Goal: Information Seeking & Learning: Learn about a topic

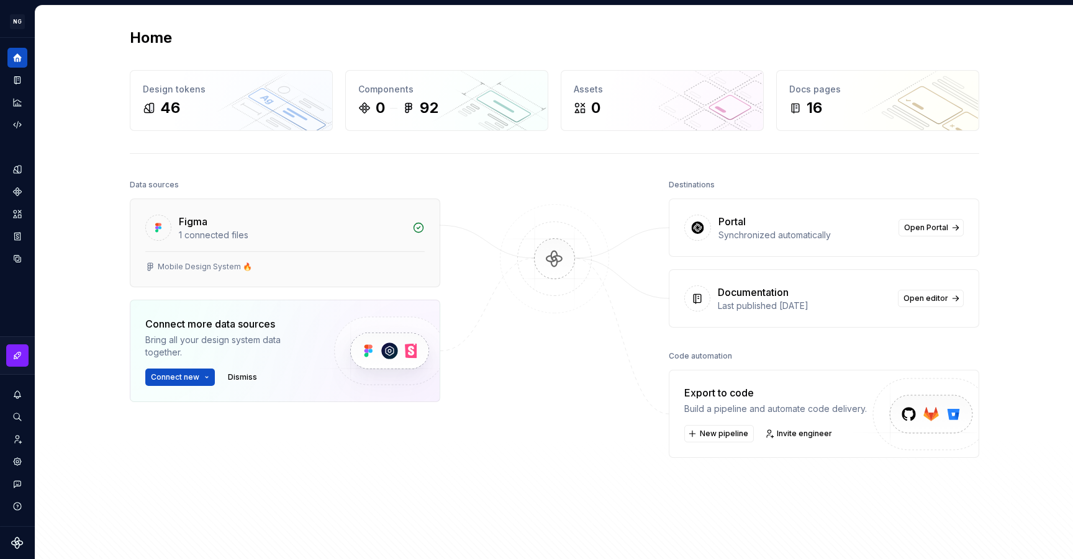
click at [224, 219] on div "Figma" at bounding box center [292, 221] width 226 height 15
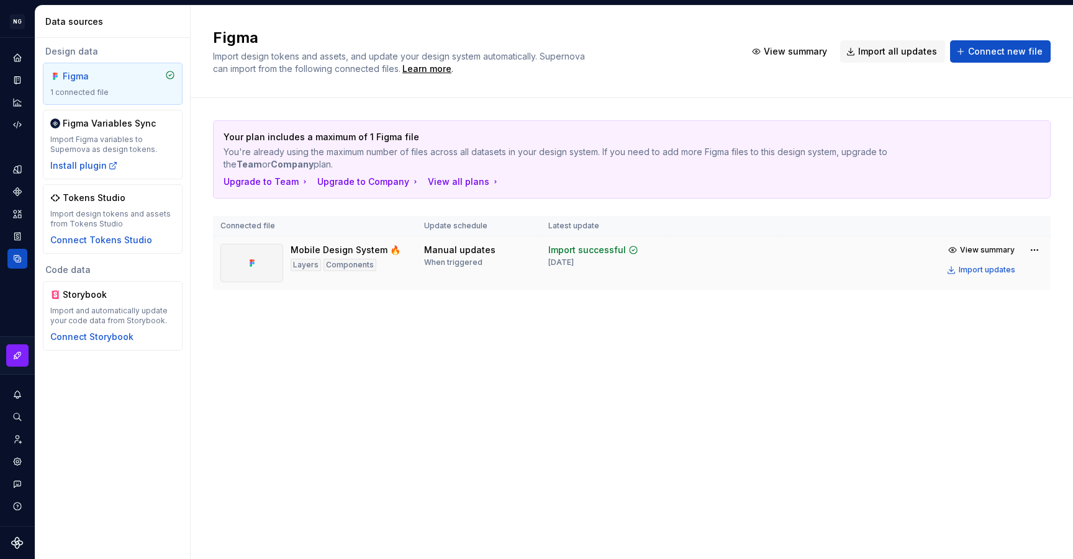
click at [312, 246] on div "Mobile Design System 🔥" at bounding box center [346, 250] width 110 height 12
click at [19, 56] on icon "Home" at bounding box center [17, 57] width 8 height 8
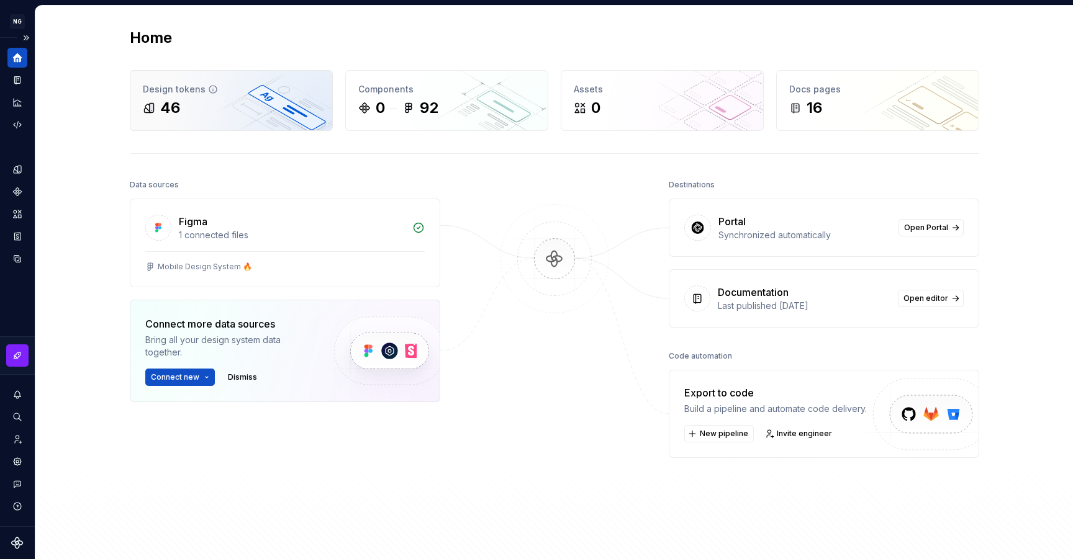
click at [186, 115] on div "46" at bounding box center [231, 108] width 177 height 20
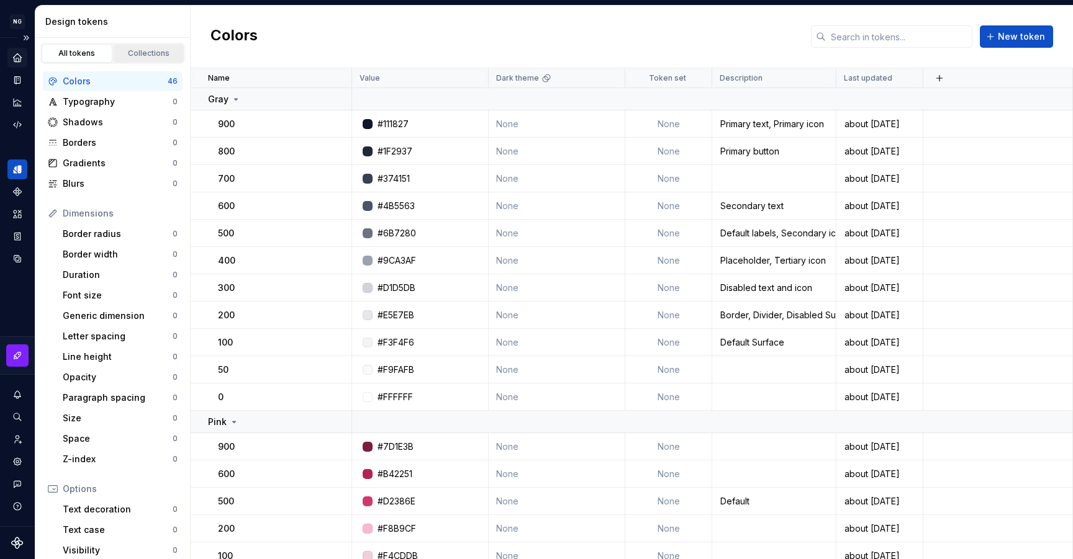
click at [155, 55] on div "Collections" at bounding box center [149, 53] width 62 height 10
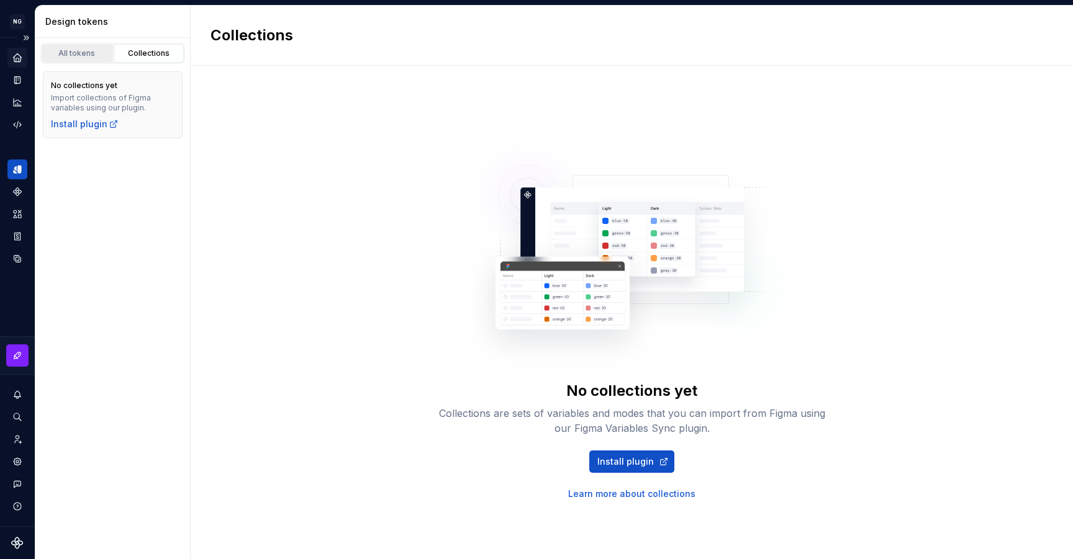
click at [93, 47] on link "All tokens" at bounding box center [77, 53] width 71 height 19
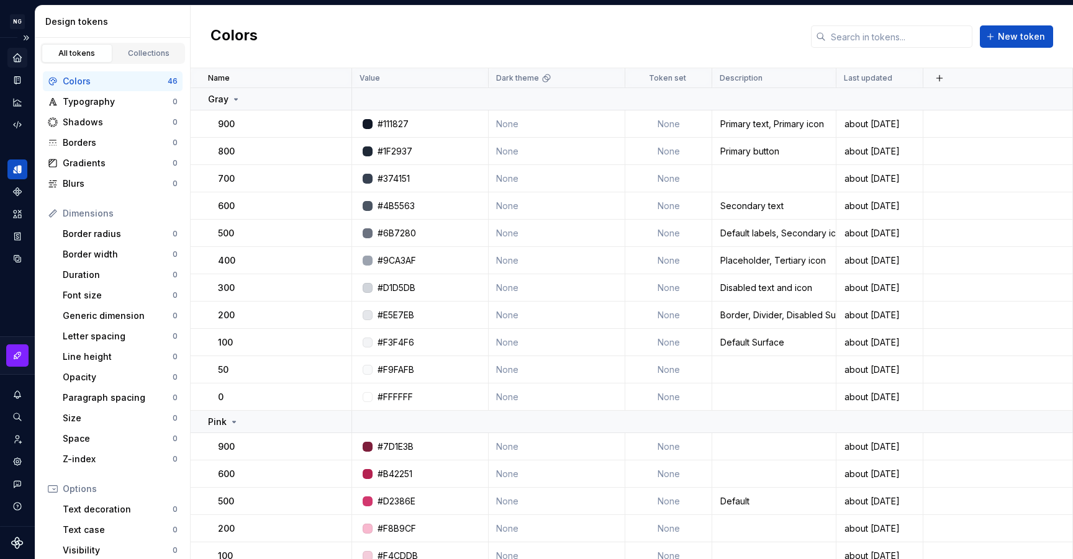
click at [143, 42] on div "All tokens Collections" at bounding box center [112, 51] width 155 height 26
click at [133, 57] on div "Collections" at bounding box center [149, 53] width 62 height 10
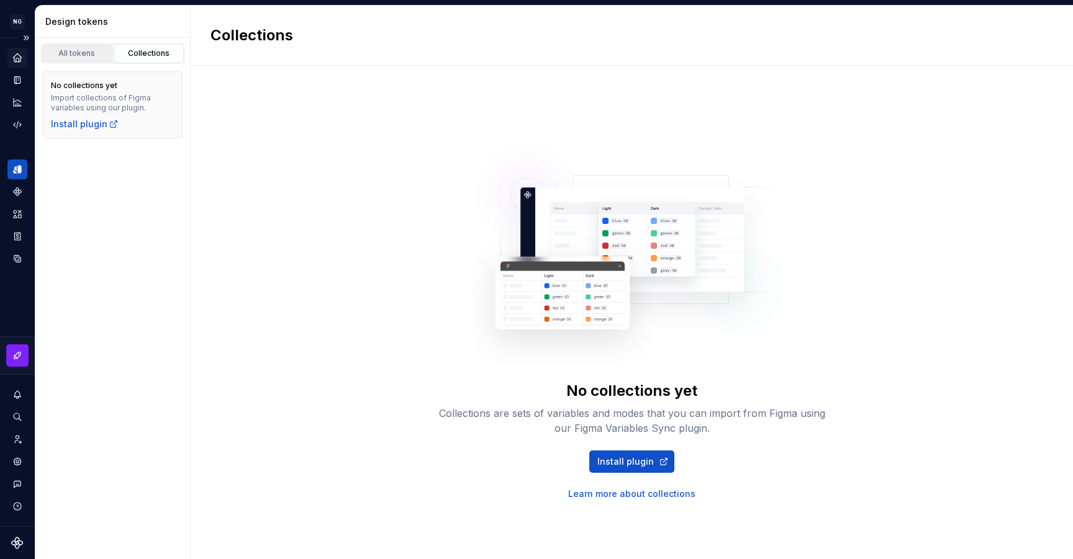
click at [81, 50] on div "All tokens" at bounding box center [77, 53] width 62 height 10
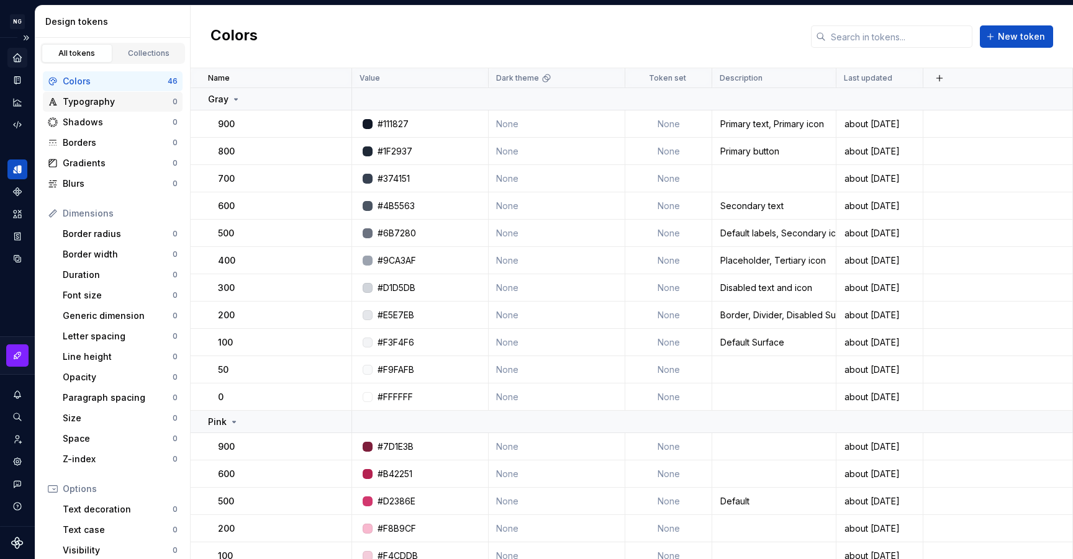
click at [120, 104] on div "Typography" at bounding box center [118, 102] width 110 height 12
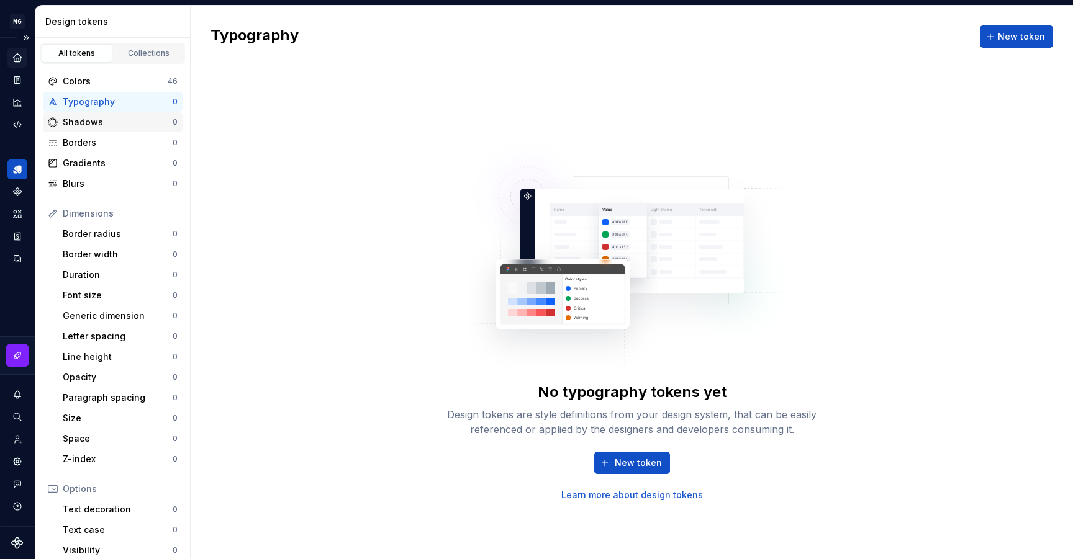
click at [110, 125] on div "Shadows" at bounding box center [118, 122] width 110 height 12
click at [107, 145] on div "Borders" at bounding box center [118, 143] width 110 height 12
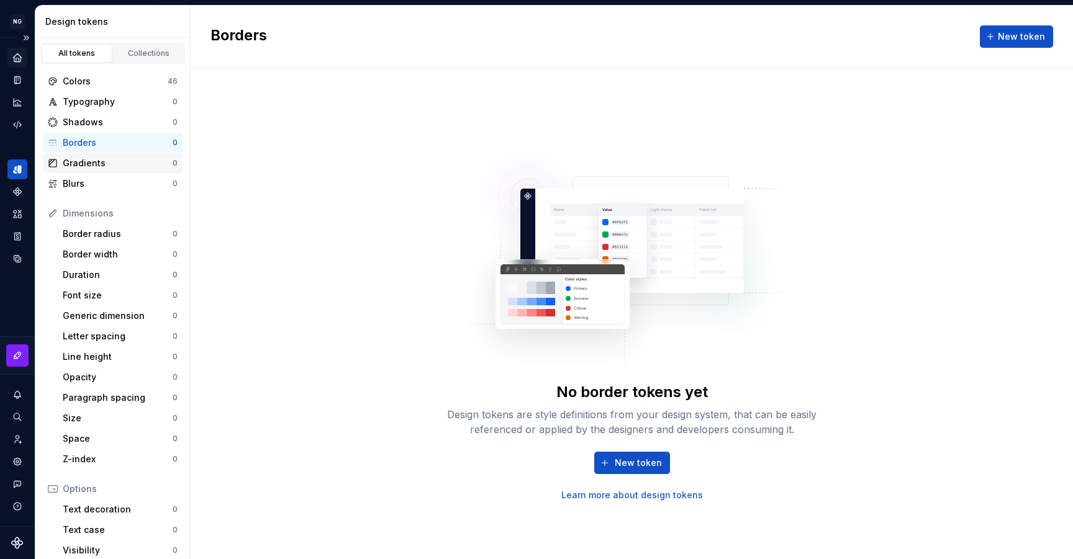
click at [104, 157] on div "Gradients" at bounding box center [118, 163] width 110 height 12
click at [97, 183] on div "Blurs" at bounding box center [118, 184] width 110 height 12
click at [96, 232] on div "Border radius" at bounding box center [118, 234] width 110 height 12
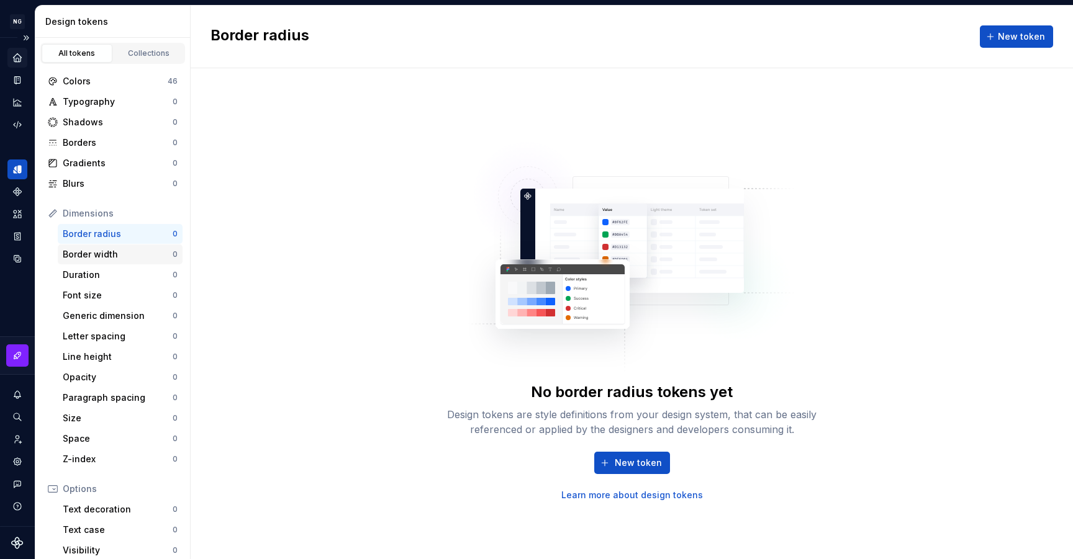
click at [93, 255] on div "Border width" at bounding box center [118, 254] width 110 height 12
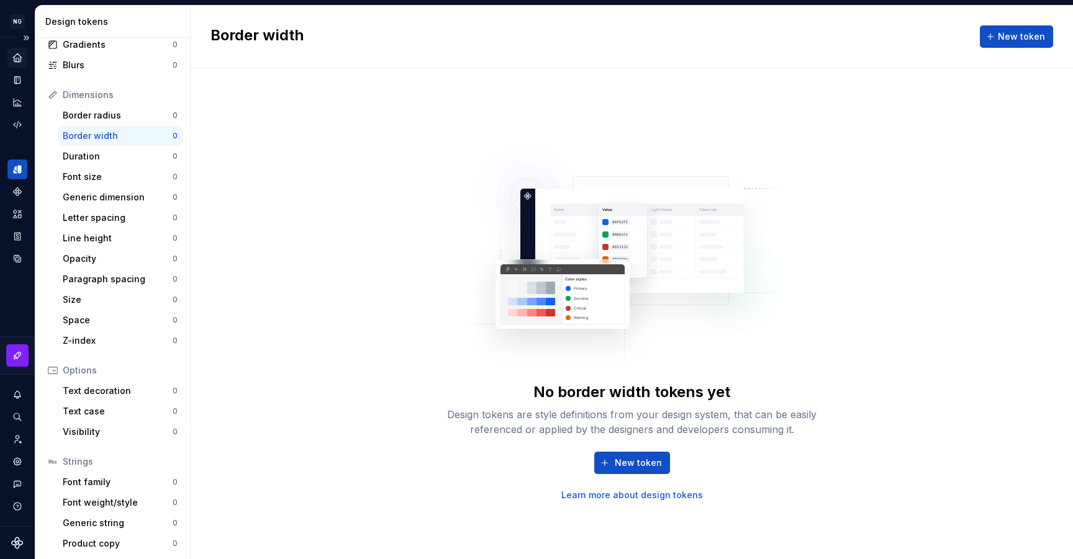
scroll to position [120, 0]
click at [98, 387] on div "Text decoration" at bounding box center [118, 389] width 110 height 12
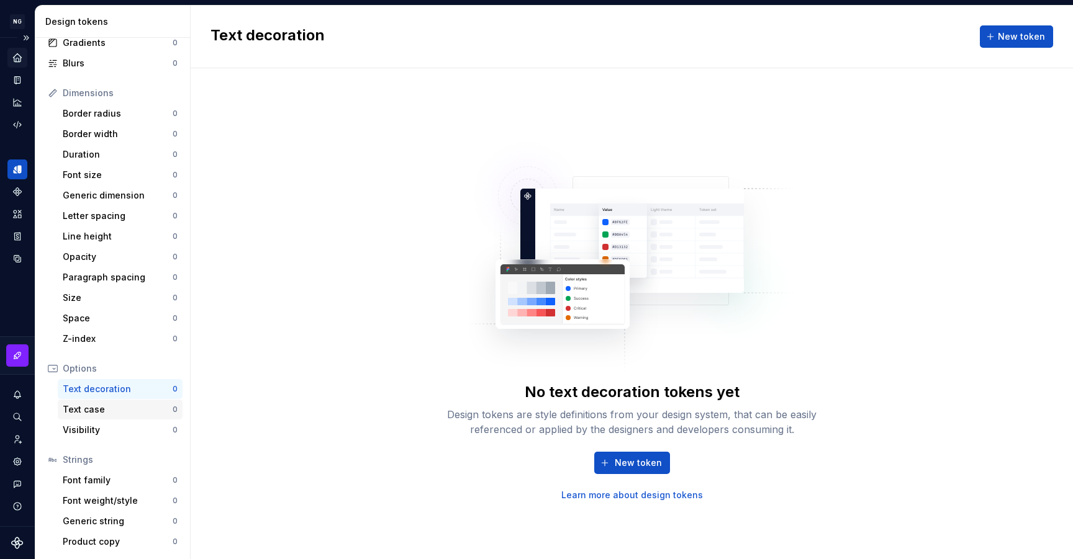
click at [95, 409] on div "Text case" at bounding box center [118, 410] width 110 height 12
click at [88, 477] on div "Font family" at bounding box center [118, 480] width 110 height 12
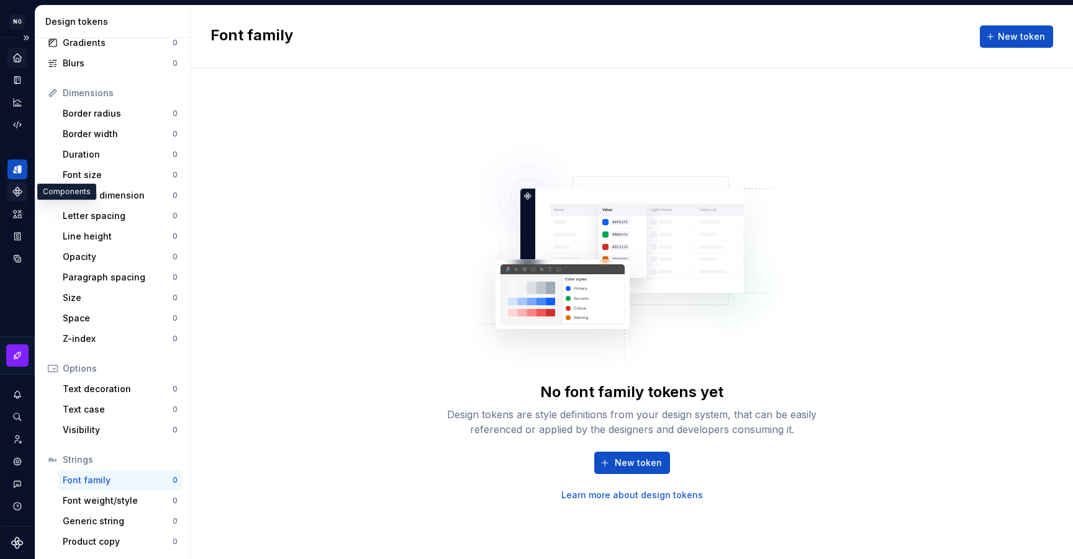
click at [16, 196] on icon "Components" at bounding box center [17, 192] width 9 height 9
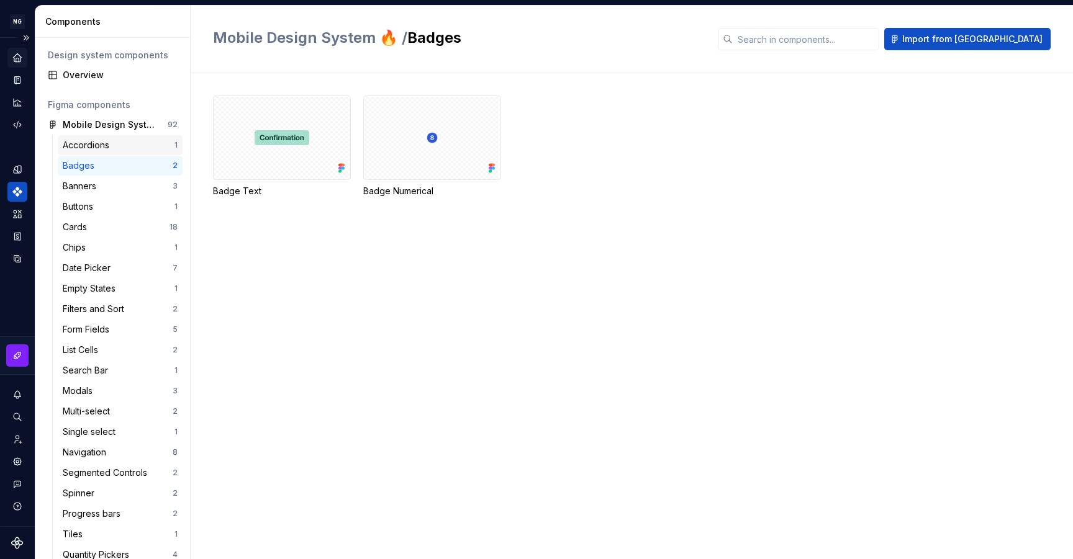
click at [132, 140] on div "Accordions" at bounding box center [119, 145] width 112 height 12
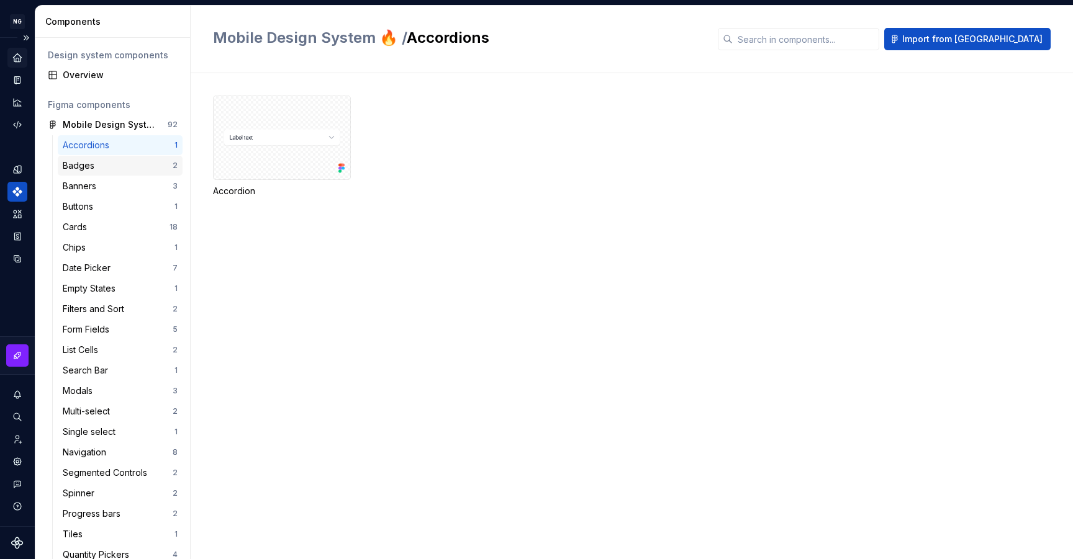
click at [123, 158] on div "Badges 2" at bounding box center [120, 166] width 125 height 20
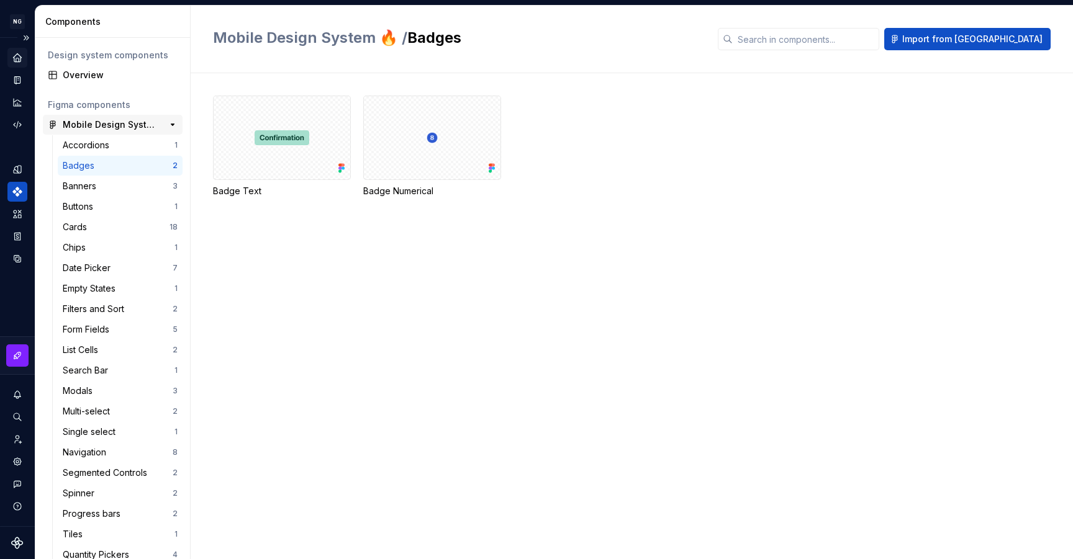
click at [137, 123] on div "Mobile Design System 🔥" at bounding box center [109, 125] width 93 height 12
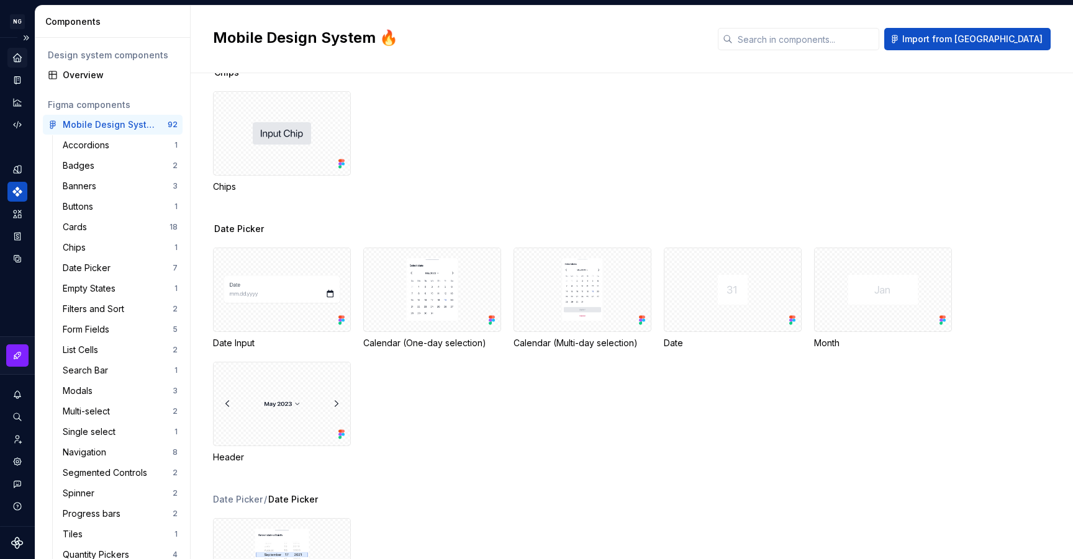
scroll to position [1352, 0]
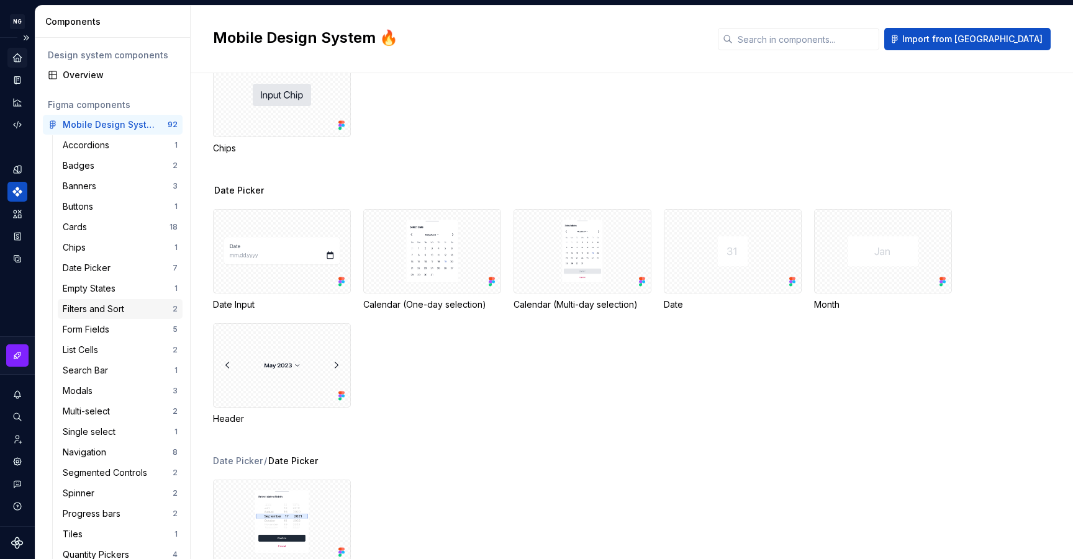
click at [132, 313] on div "Filters and Sort" at bounding box center [118, 309] width 110 height 12
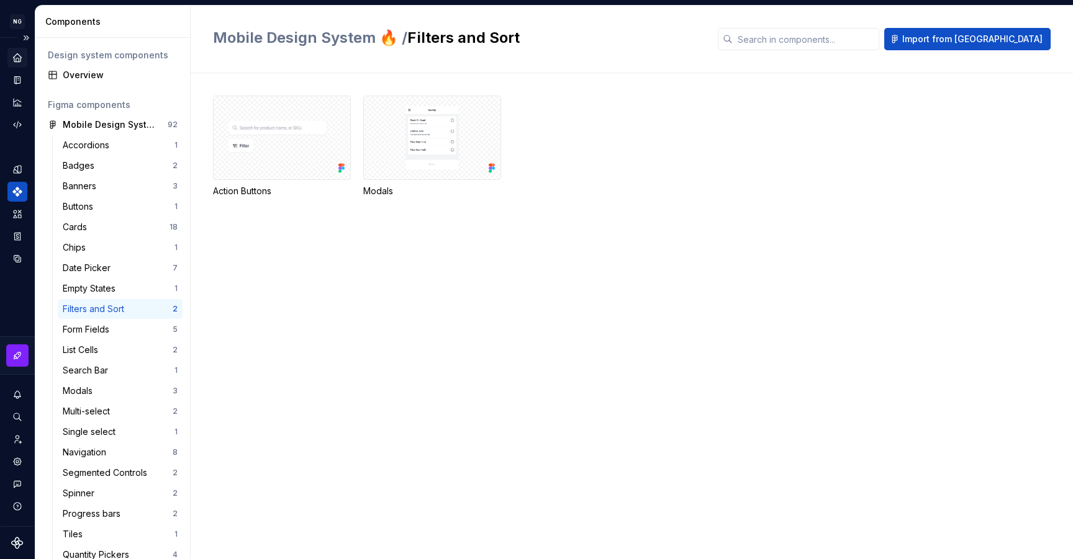
scroll to position [59, 0]
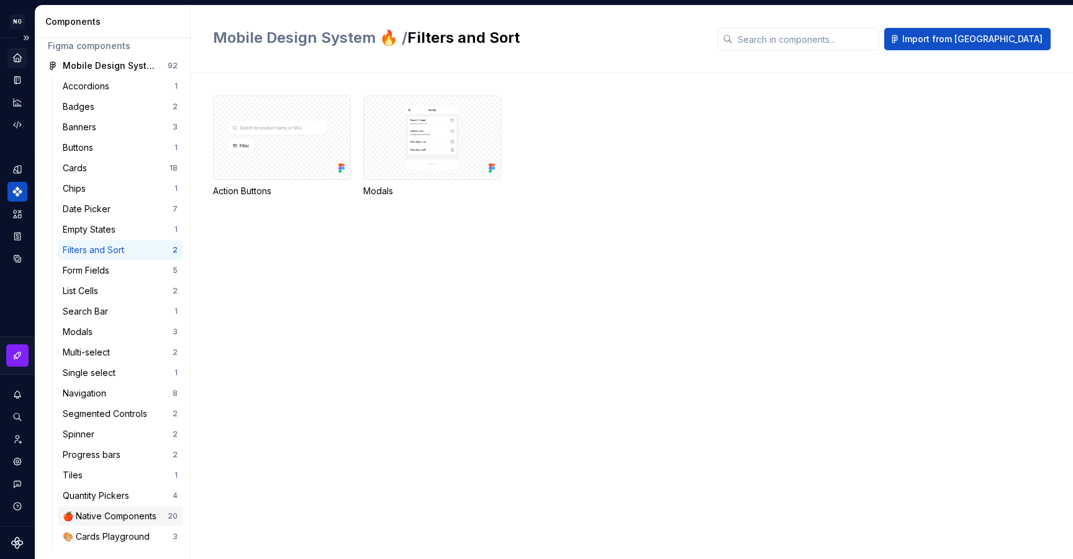
click at [97, 510] on div "🍎 Native Components" at bounding box center [112, 516] width 99 height 12
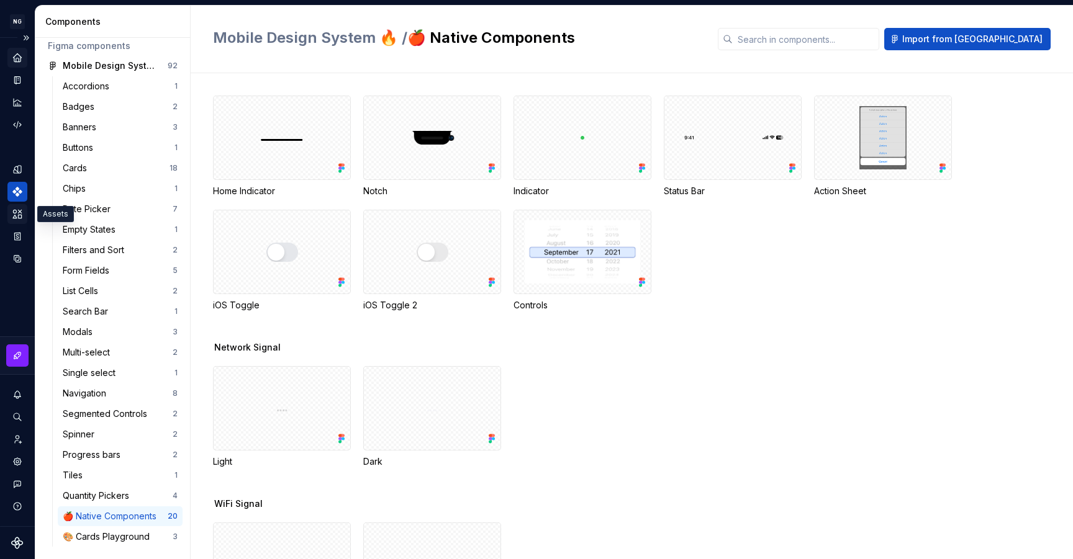
click at [17, 213] on icon "Assets" at bounding box center [17, 214] width 11 height 11
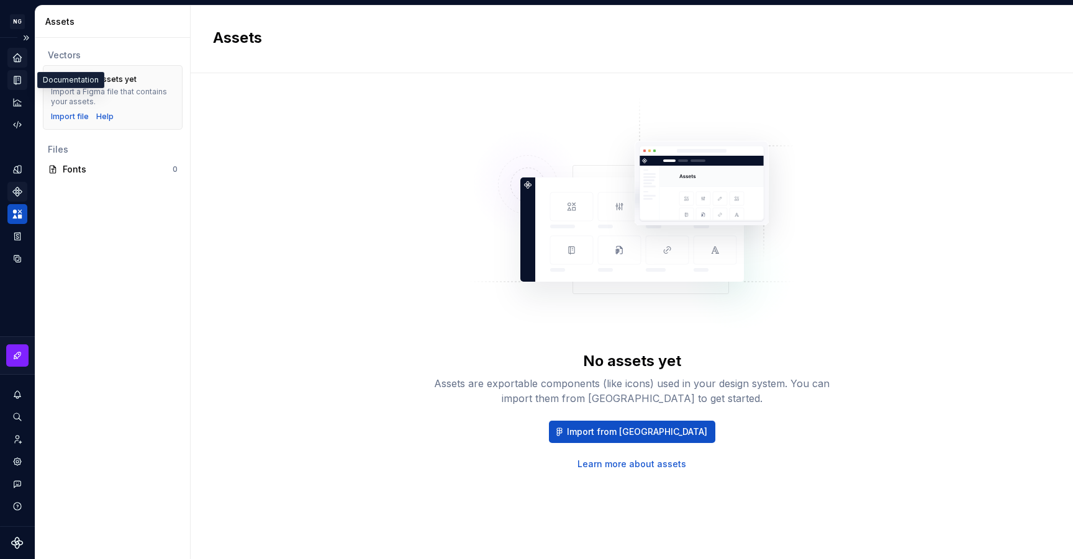
click at [19, 81] on icon "Documentation" at bounding box center [18, 80] width 5 height 7
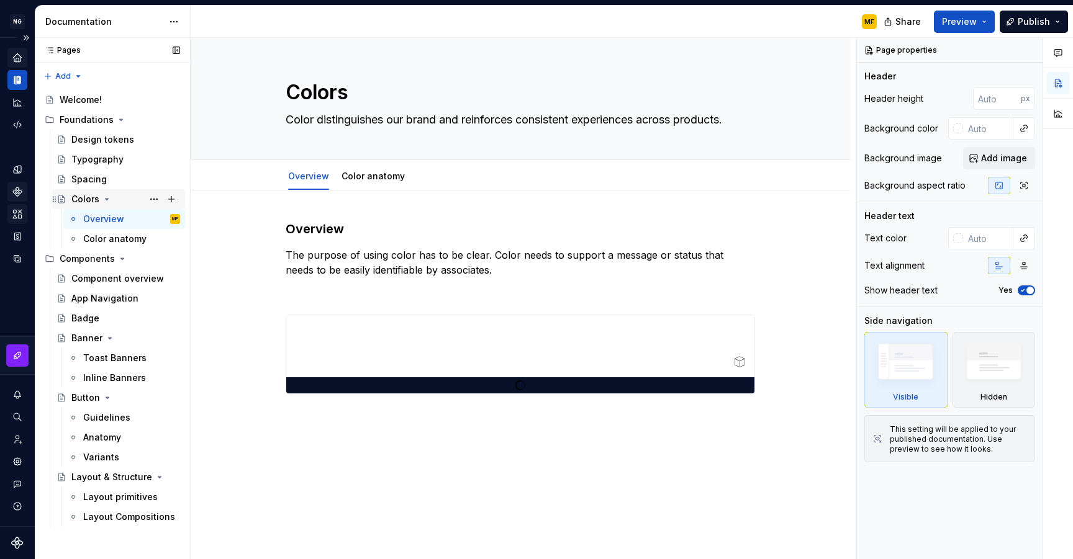
click at [109, 199] on icon "Page tree" at bounding box center [107, 199] width 10 height 10
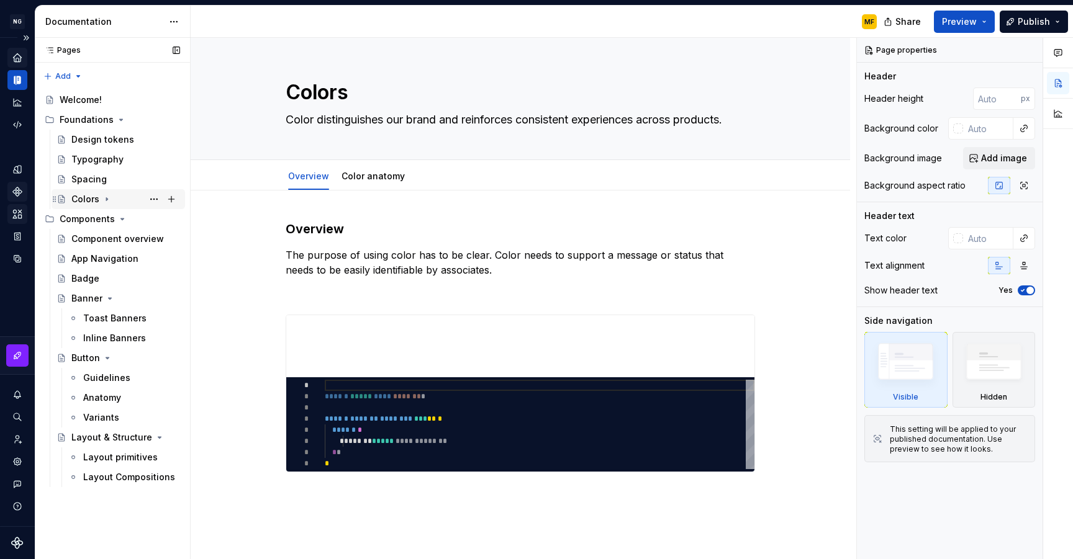
click at [109, 201] on icon "Page tree" at bounding box center [107, 199] width 10 height 10
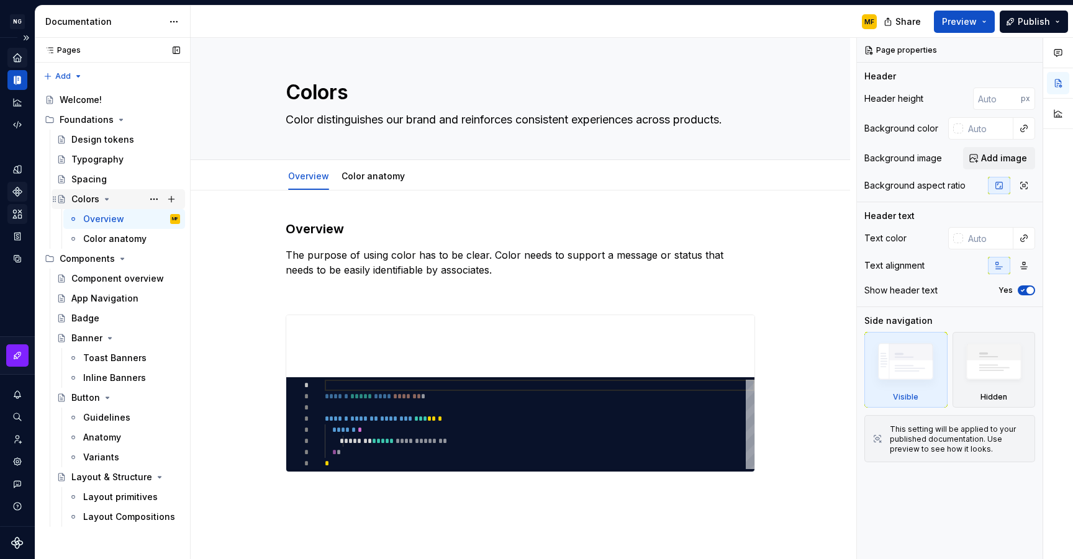
click at [109, 201] on icon "Page tree" at bounding box center [107, 199] width 10 height 10
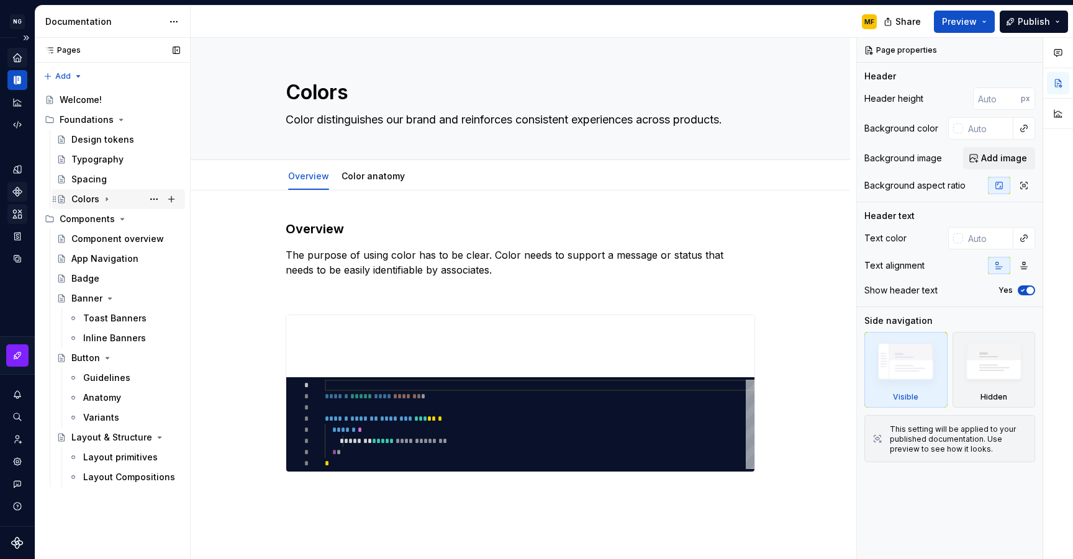
click at [109, 201] on icon "Page tree" at bounding box center [107, 199] width 10 height 10
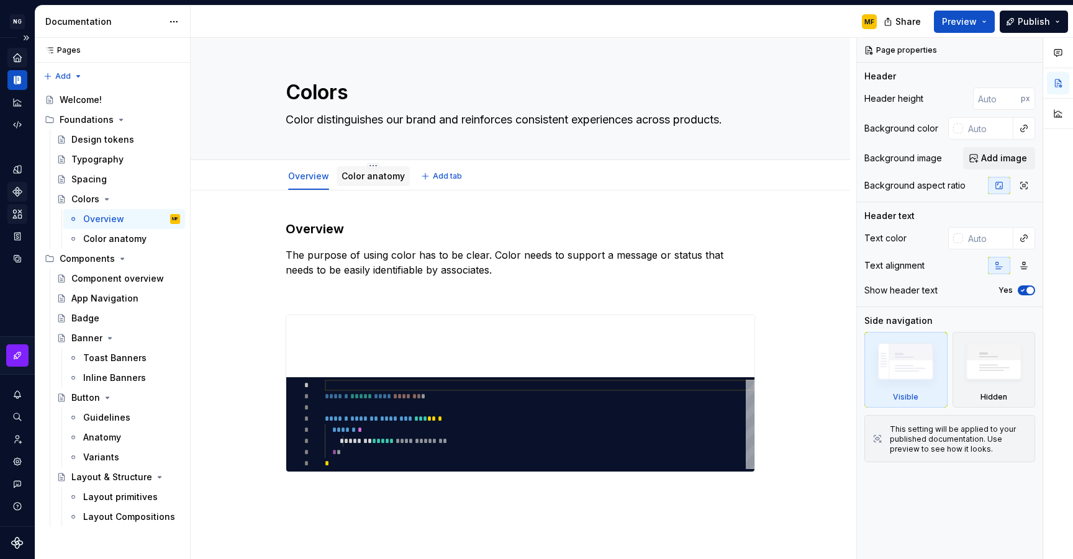
click at [377, 177] on link "Color anatomy" at bounding box center [372, 176] width 63 height 11
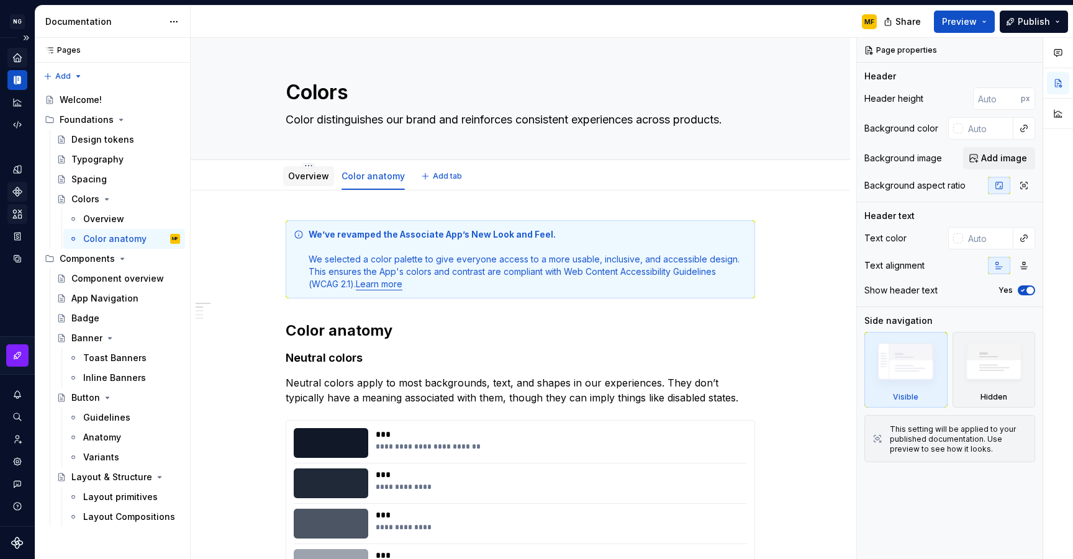
click at [322, 173] on link "Overview" at bounding box center [308, 176] width 41 height 11
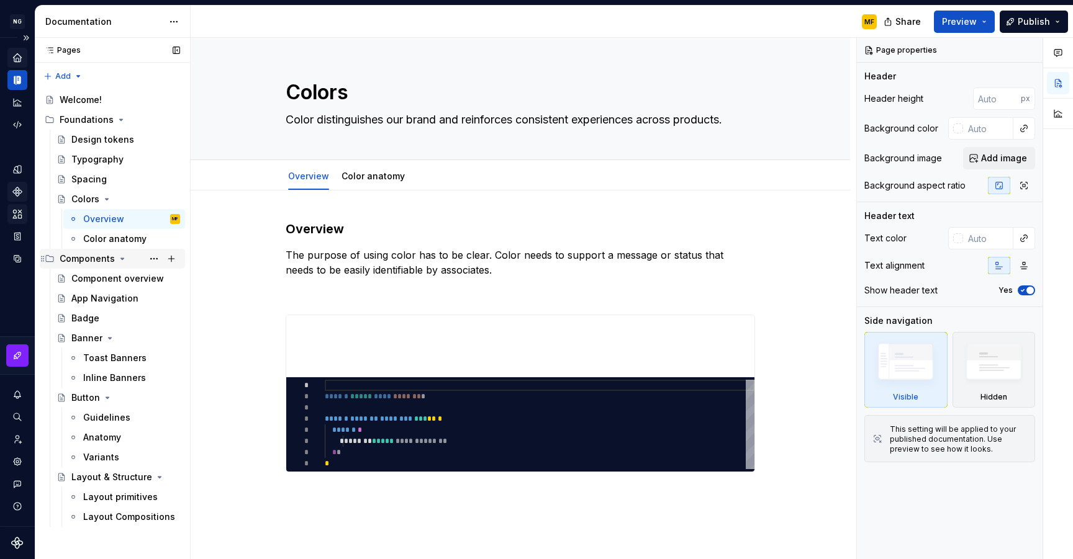
click at [121, 260] on icon "Page tree" at bounding box center [122, 258] width 3 height 1
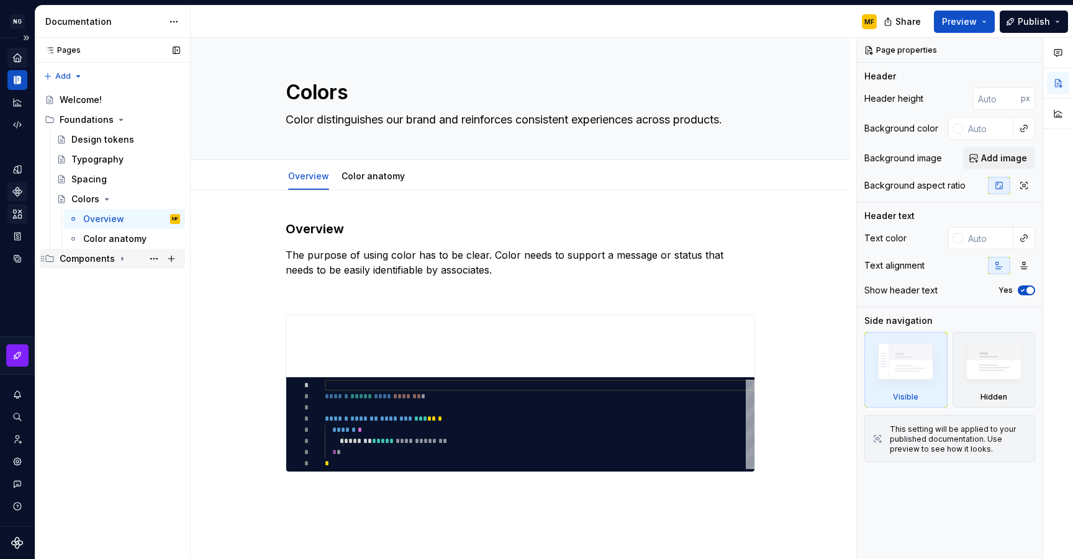
click at [122, 260] on icon "Page tree" at bounding box center [122, 259] width 1 height 3
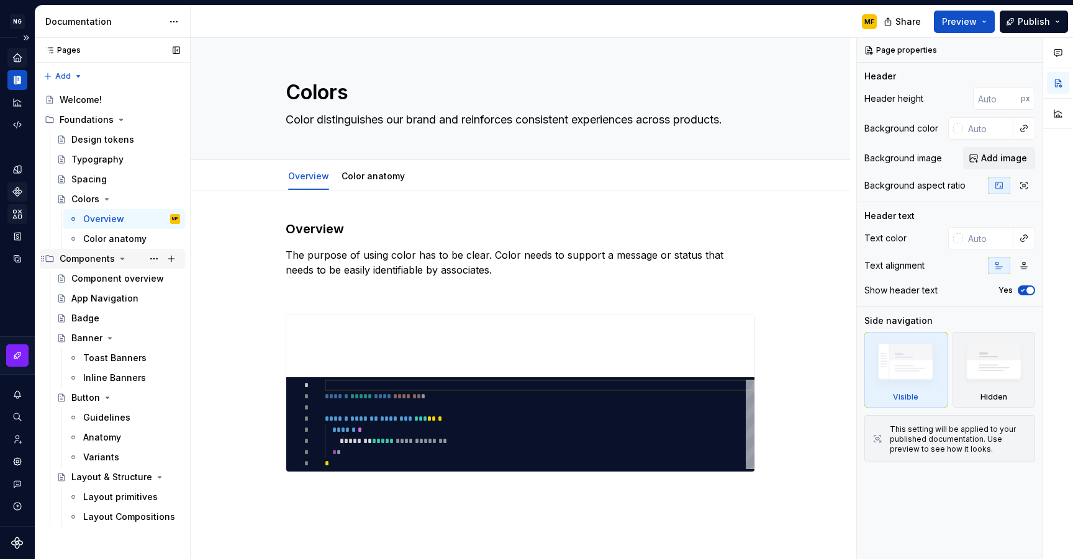
click at [121, 260] on icon "Page tree" at bounding box center [122, 258] width 3 height 1
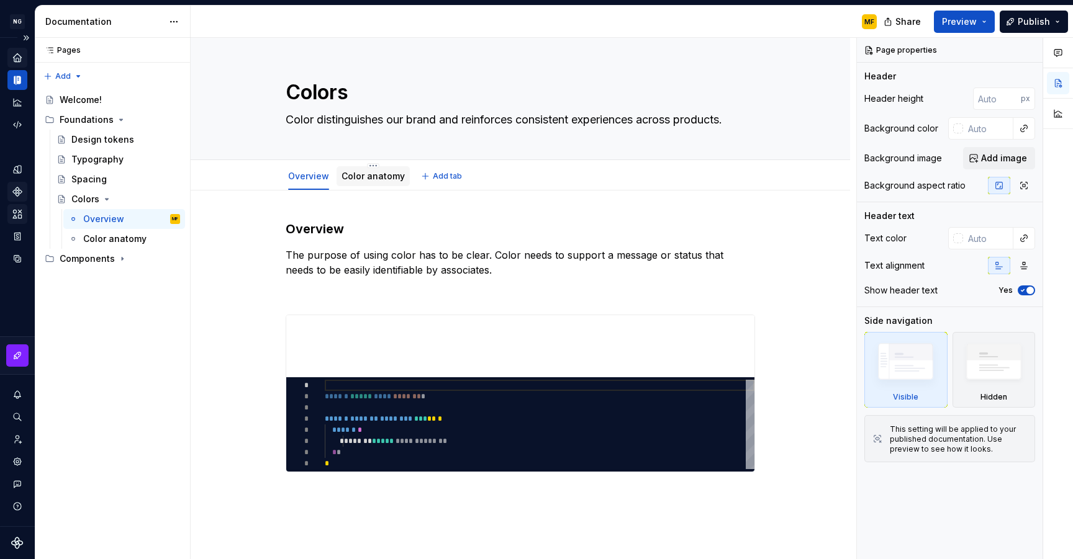
click at [379, 177] on link "Color anatomy" at bounding box center [372, 176] width 63 height 11
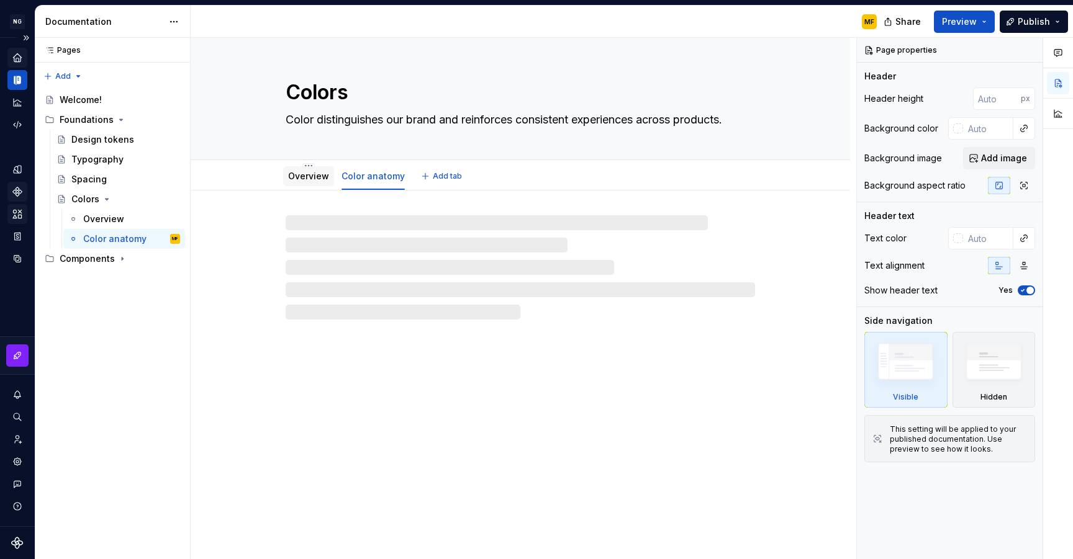
click at [314, 171] on link "Overview" at bounding box center [308, 176] width 41 height 11
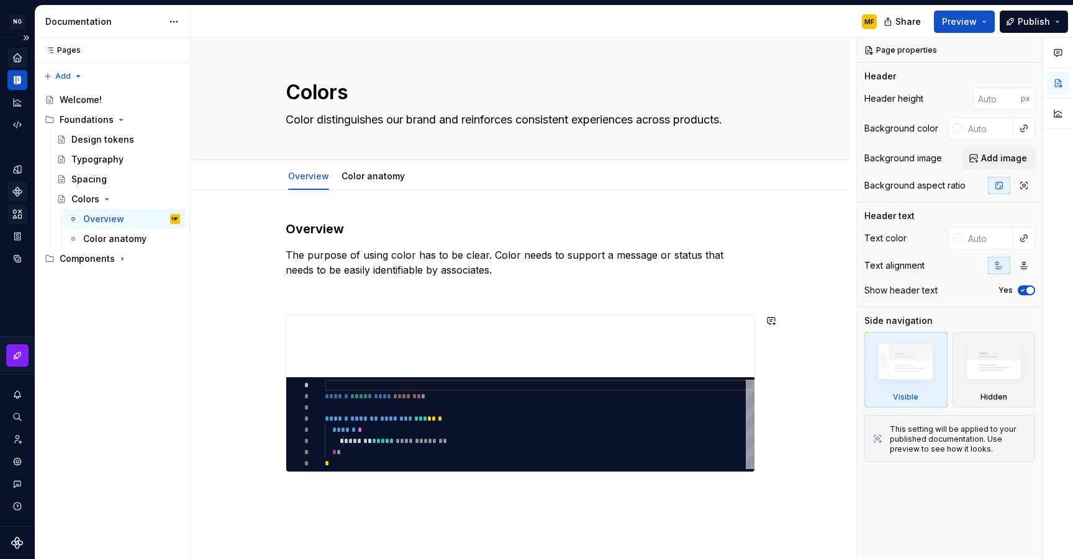
type textarea "*"
